Goal: Communication & Community: Share content

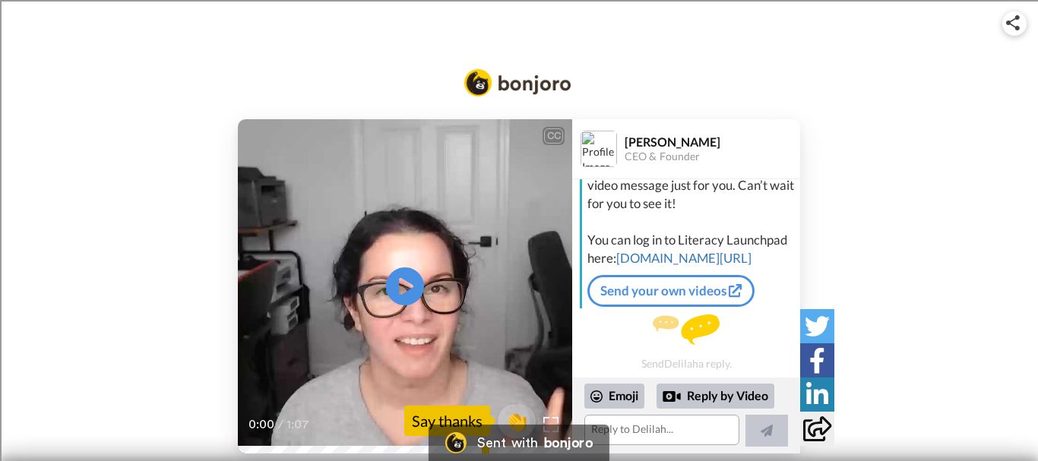
scroll to position [81, 0]
click at [407, 277] on icon at bounding box center [405, 286] width 40 height 40
click at [698, 396] on div "Reply by Video" at bounding box center [715, 397] width 118 height 26
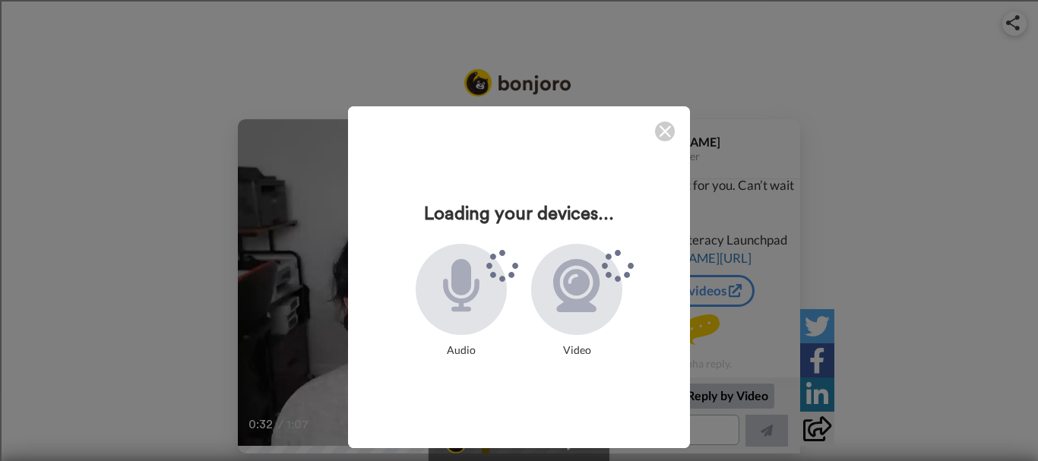
click at [698, 396] on div "Loading your devices... Audio Video" at bounding box center [519, 284] width 372 height 387
drag, startPoint x: 698, startPoint y: 396, endPoint x: 483, endPoint y: 393, distance: 215.0
click at [483, 393] on div "Loading your devices... Audio Video" at bounding box center [519, 284] width 372 height 387
click at [455, 307] on icon at bounding box center [461, 285] width 36 height 53
click at [457, 309] on icon at bounding box center [461, 285] width 36 height 53
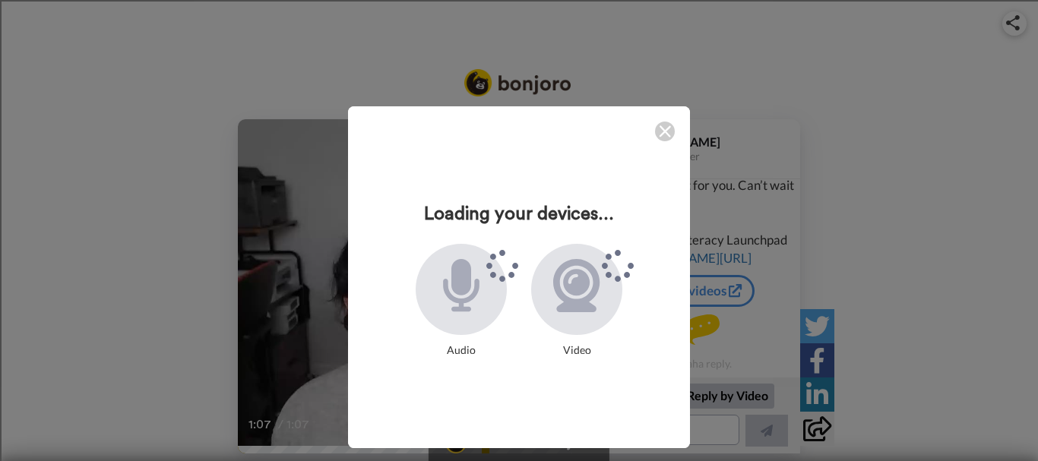
click at [589, 318] on div at bounding box center [576, 289] width 91 height 91
click at [441, 300] on icon at bounding box center [461, 285] width 40 height 53
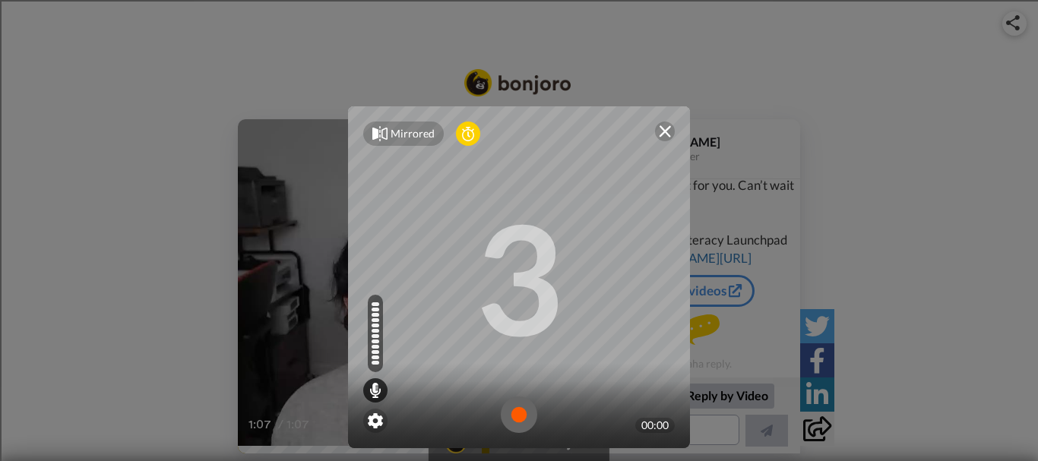
click at [520, 412] on img at bounding box center [519, 415] width 36 height 36
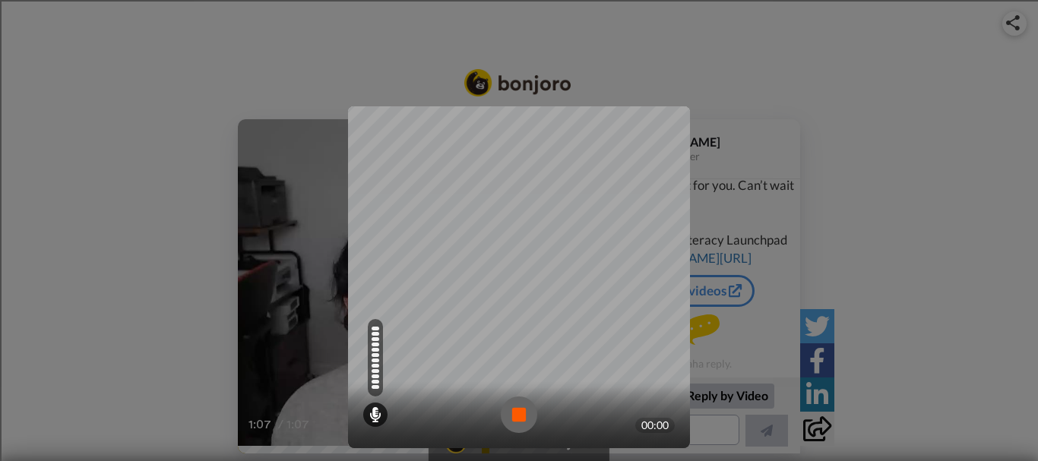
click at [520, 412] on img at bounding box center [519, 415] width 36 height 36
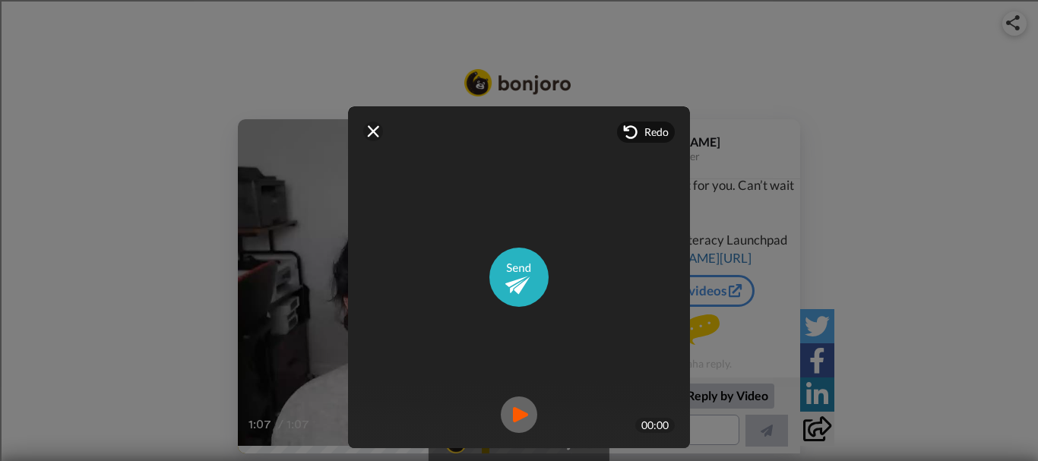
click at [520, 412] on img at bounding box center [519, 415] width 36 height 36
click at [645, 134] on span "Redo" at bounding box center [656, 132] width 24 height 15
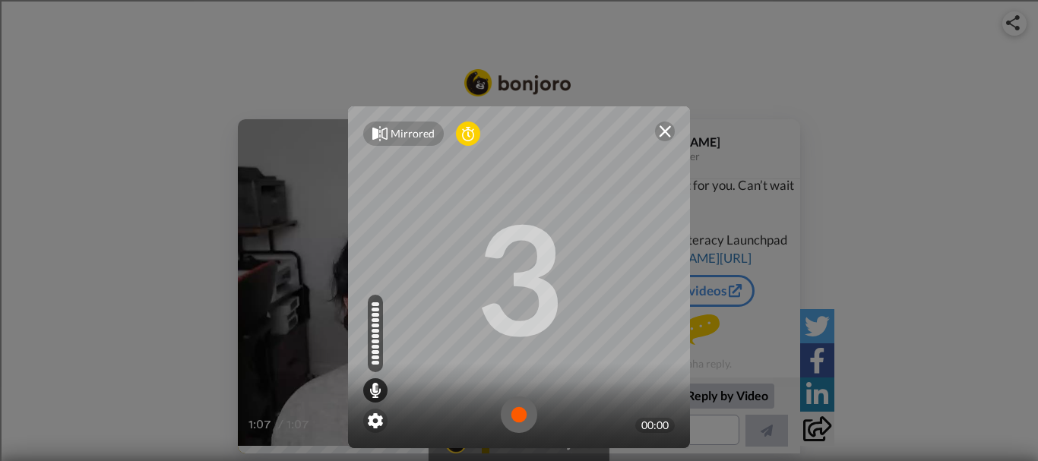
click at [645, 134] on div "Mirrored Redo" at bounding box center [519, 133] width 342 height 55
click at [640, 420] on div "00:00" at bounding box center [655, 425] width 40 height 15
click at [585, 409] on div at bounding box center [519, 414] width 342 height 67
click at [515, 412] on img at bounding box center [519, 415] width 36 height 36
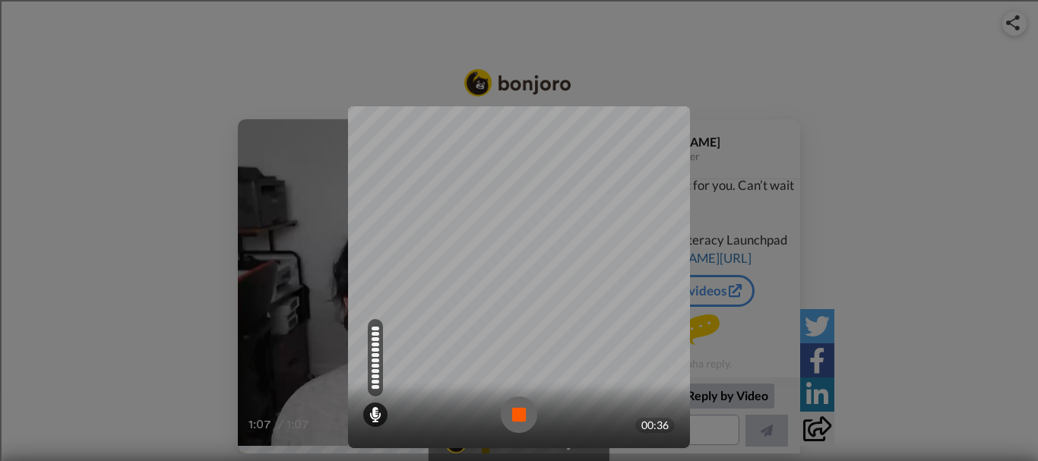
click at [515, 412] on img at bounding box center [519, 415] width 36 height 36
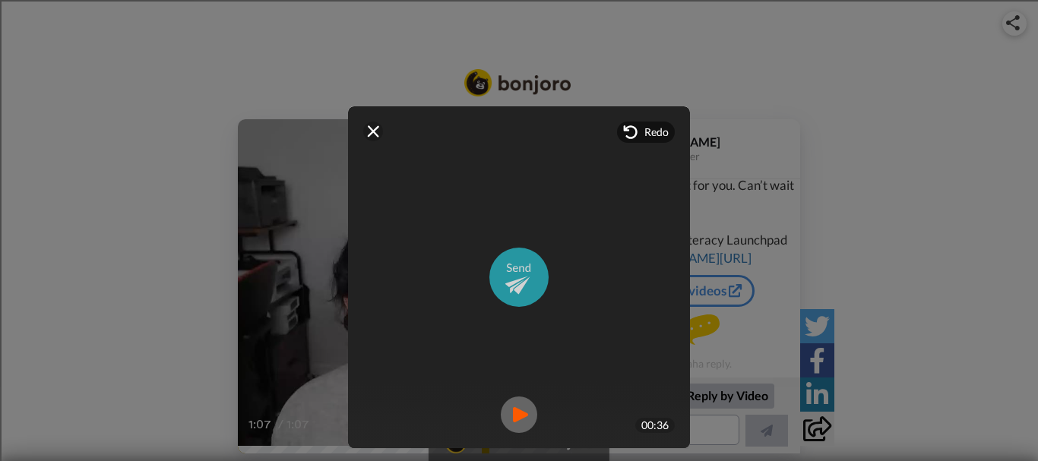
click at [519, 289] on img at bounding box center [518, 277] width 59 height 59
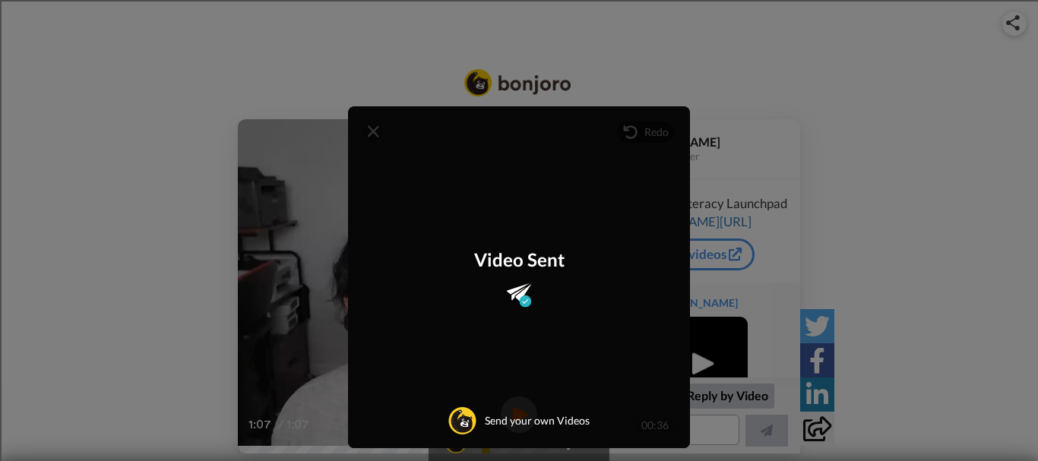
scroll to position [186, 0]
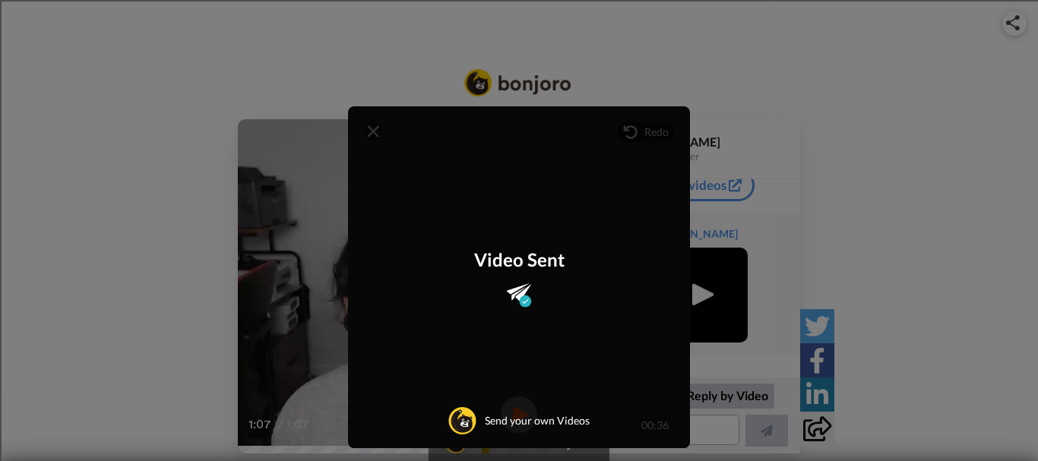
click at [371, 130] on div "Video Sent Send your own Videos" at bounding box center [519, 277] width 342 height 342
click at [370, 131] on div "Video Sent Send your own Videos" at bounding box center [519, 277] width 342 height 342
click at [696, 301] on div "Mirrored Redo 3 00:36 Video Sent Send your own Videos" at bounding box center [519, 284] width 372 height 387
